Goal: Task Accomplishment & Management: Use online tool/utility

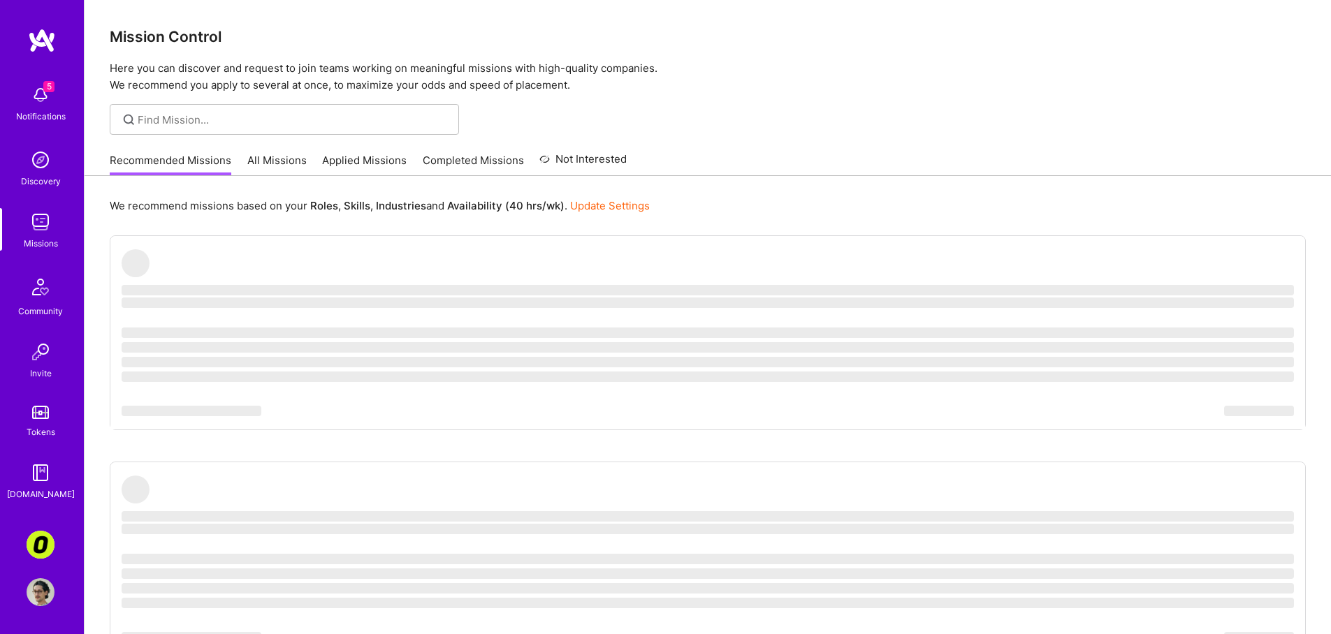
click at [346, 161] on link "Applied Missions" at bounding box center [364, 164] width 85 height 23
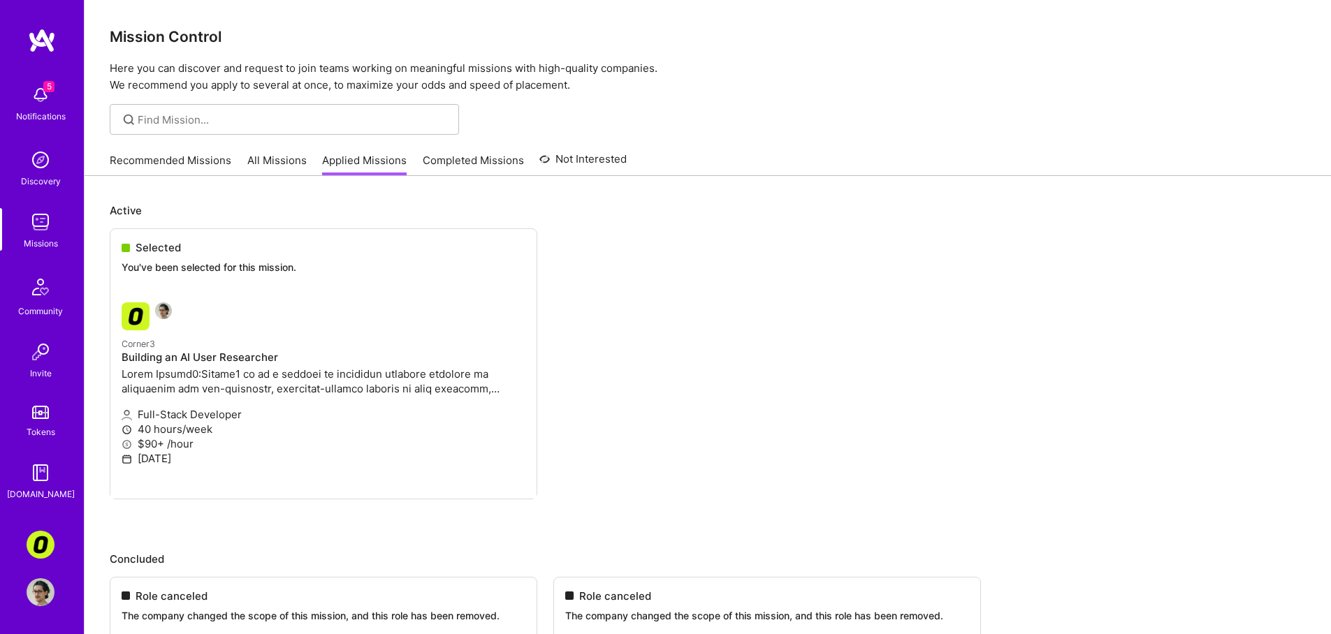
click at [301, 159] on div "Recommended Missions All Missions Applied Missions Completed Missions Not Inter…" at bounding box center [368, 160] width 517 height 30
click at [293, 161] on link "All Missions" at bounding box center [276, 164] width 59 height 23
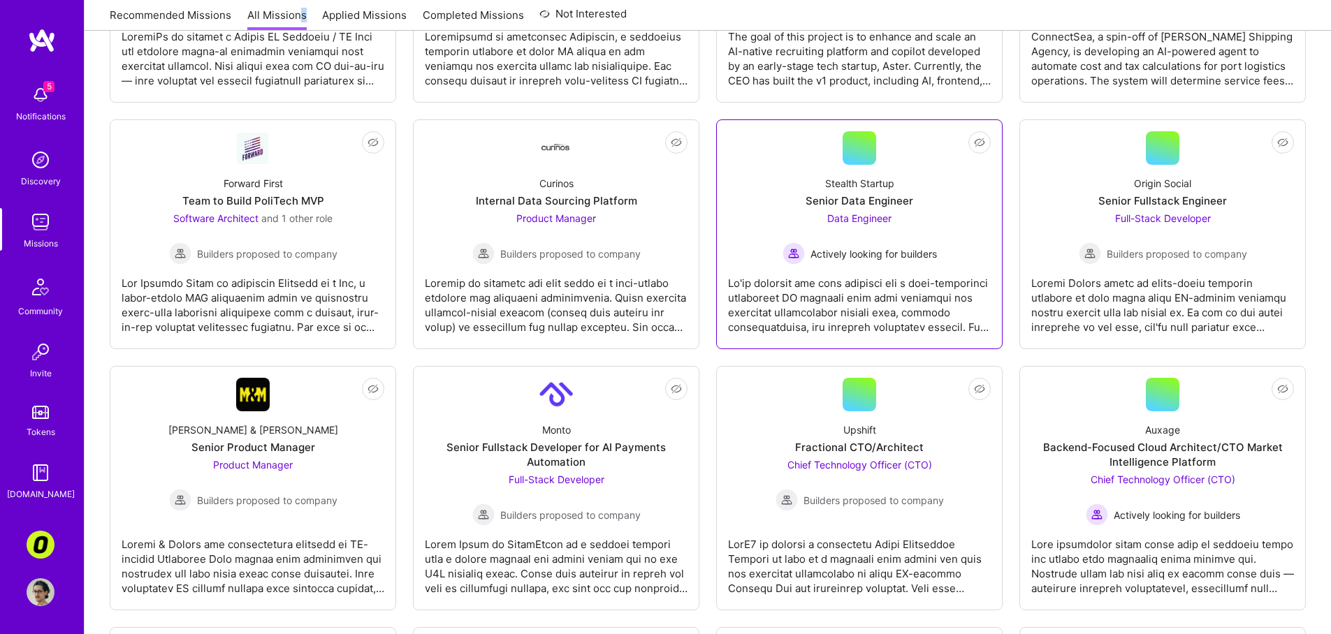
scroll to position [663, 0]
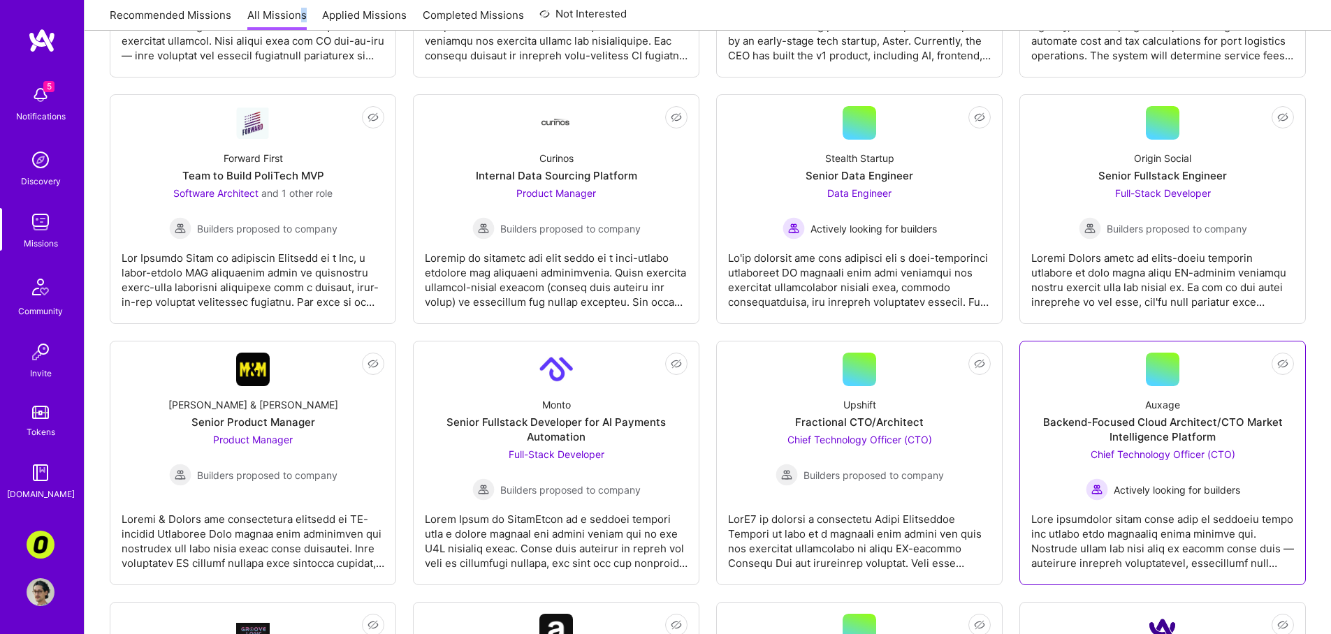
click at [1099, 544] on div at bounding box center [1162, 536] width 263 height 70
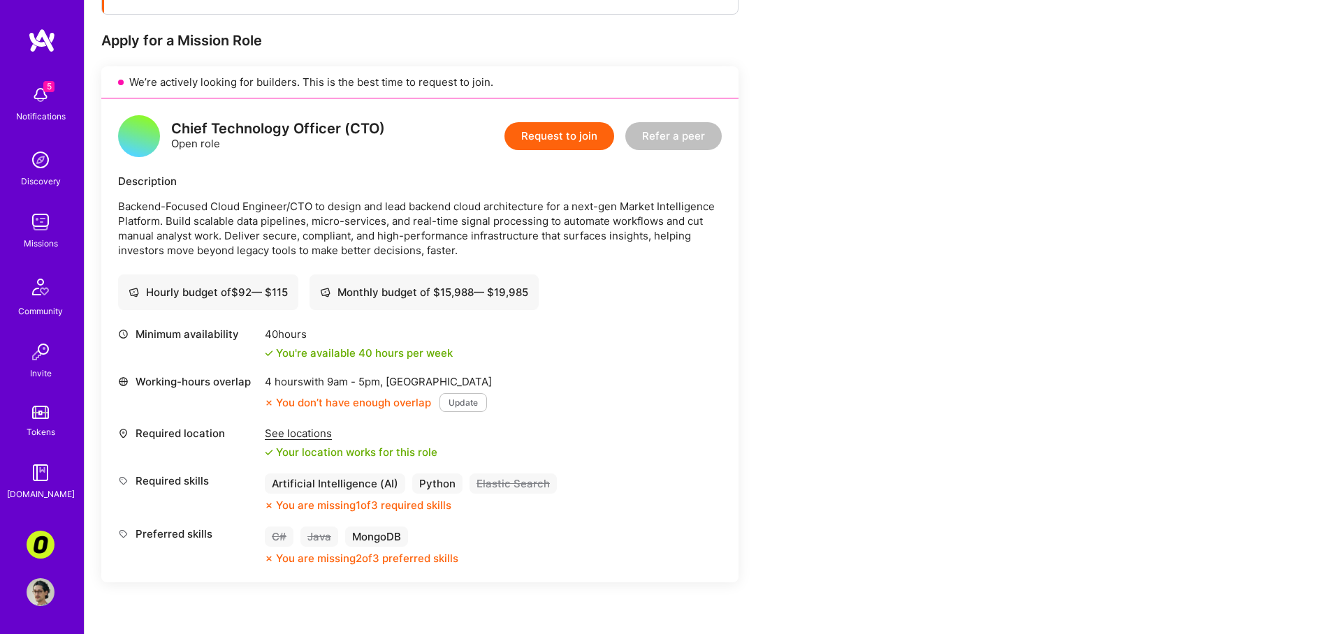
scroll to position [290, 0]
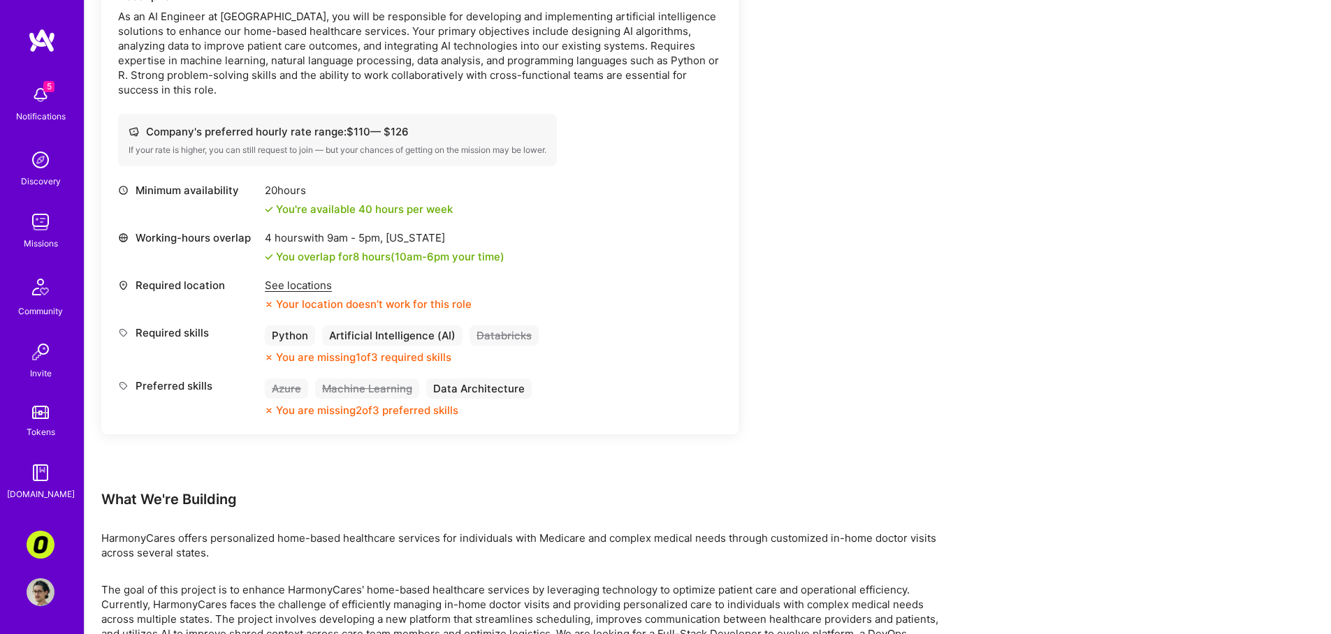
scroll to position [1677, 0]
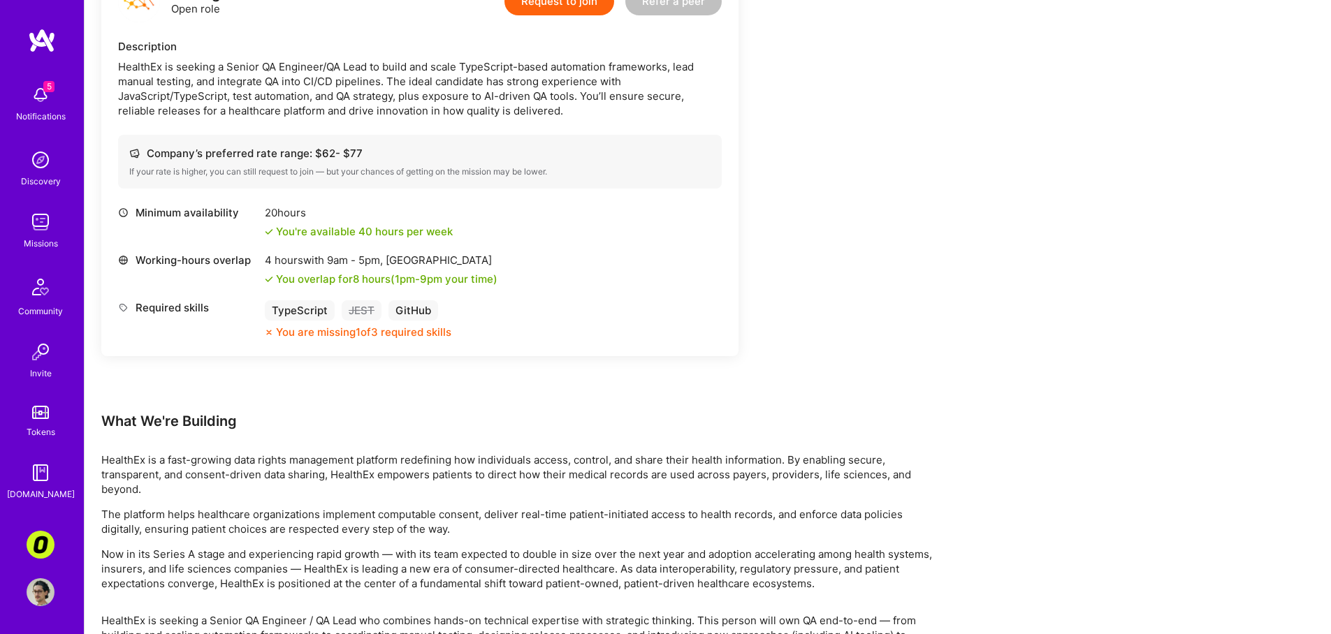
scroll to position [722, 0]
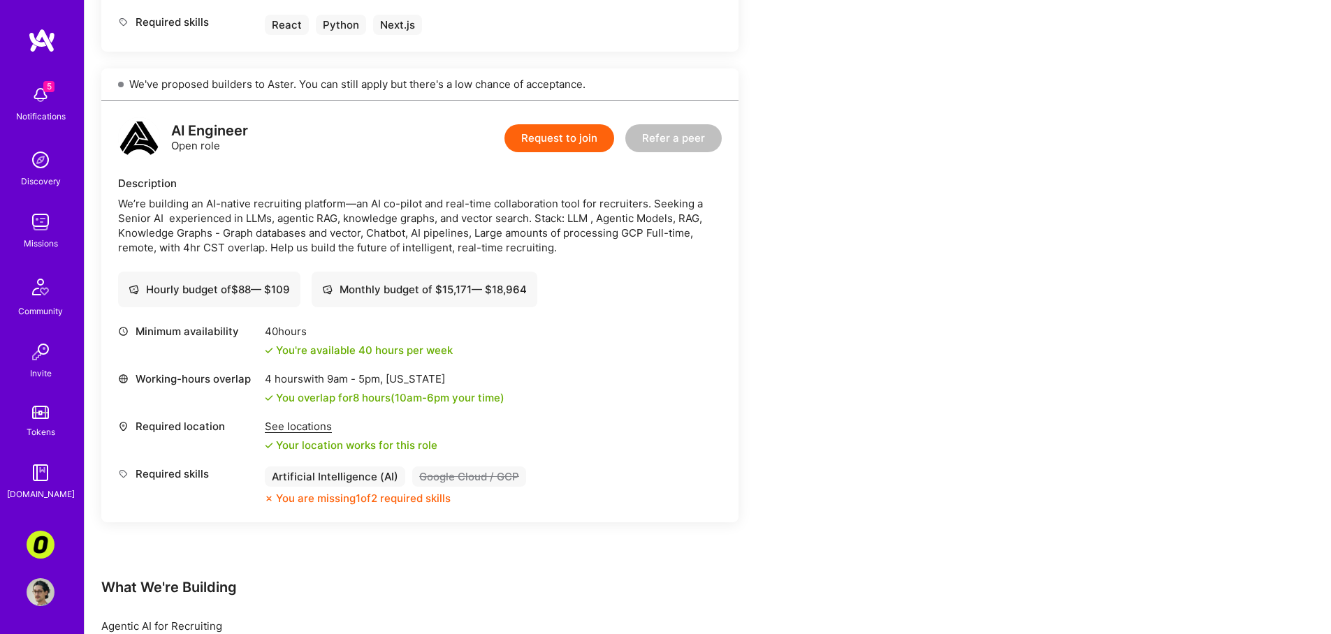
scroll to position [882, 0]
